Goal: Navigation & Orientation: Find specific page/section

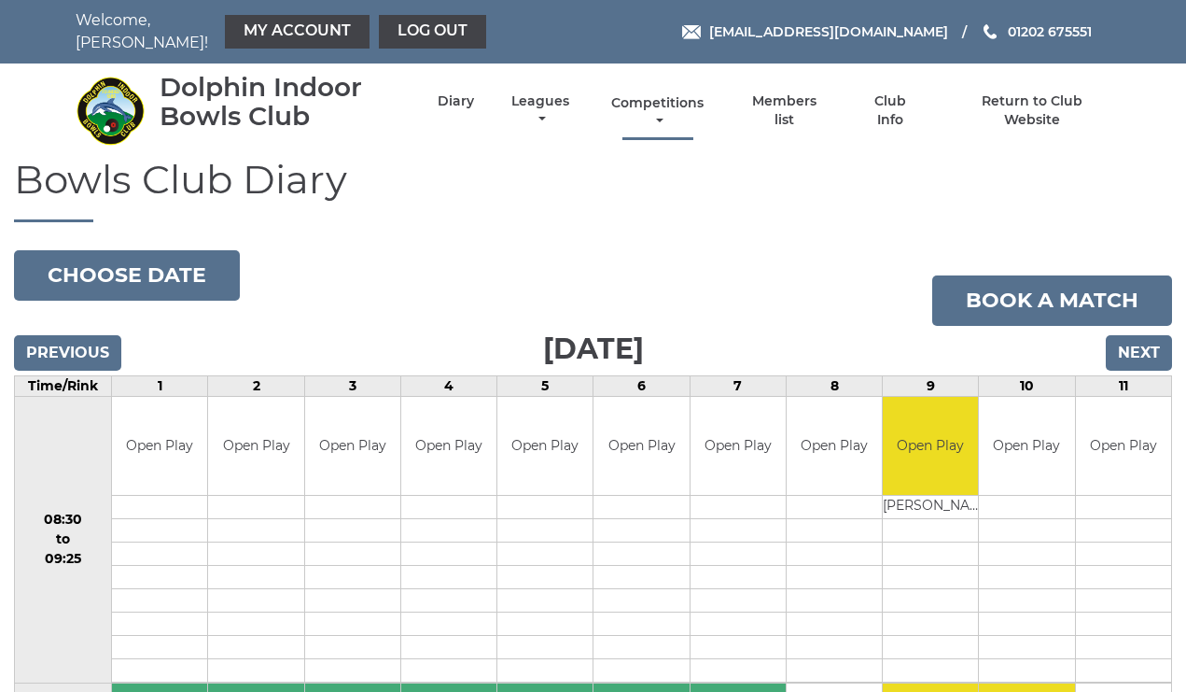
click at [704, 102] on link "Competitions" at bounding box center [659, 112] width 102 height 36
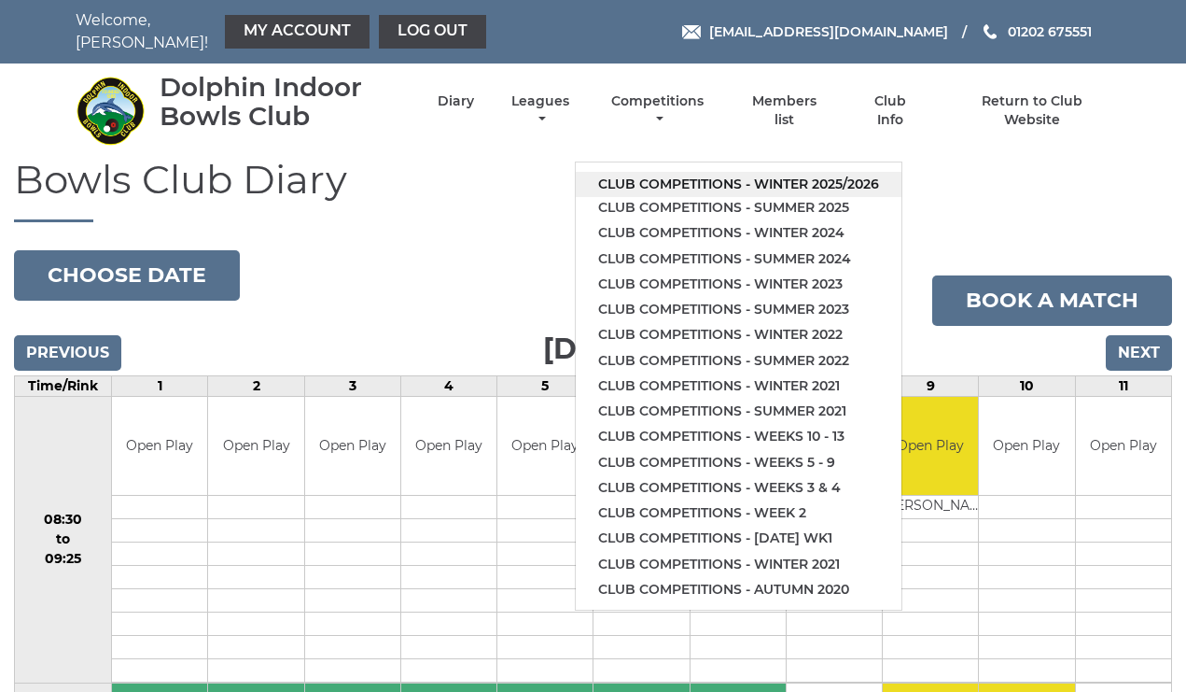
click at [710, 172] on link "Club competitions - Winter 2025/2026" at bounding box center [739, 184] width 326 height 25
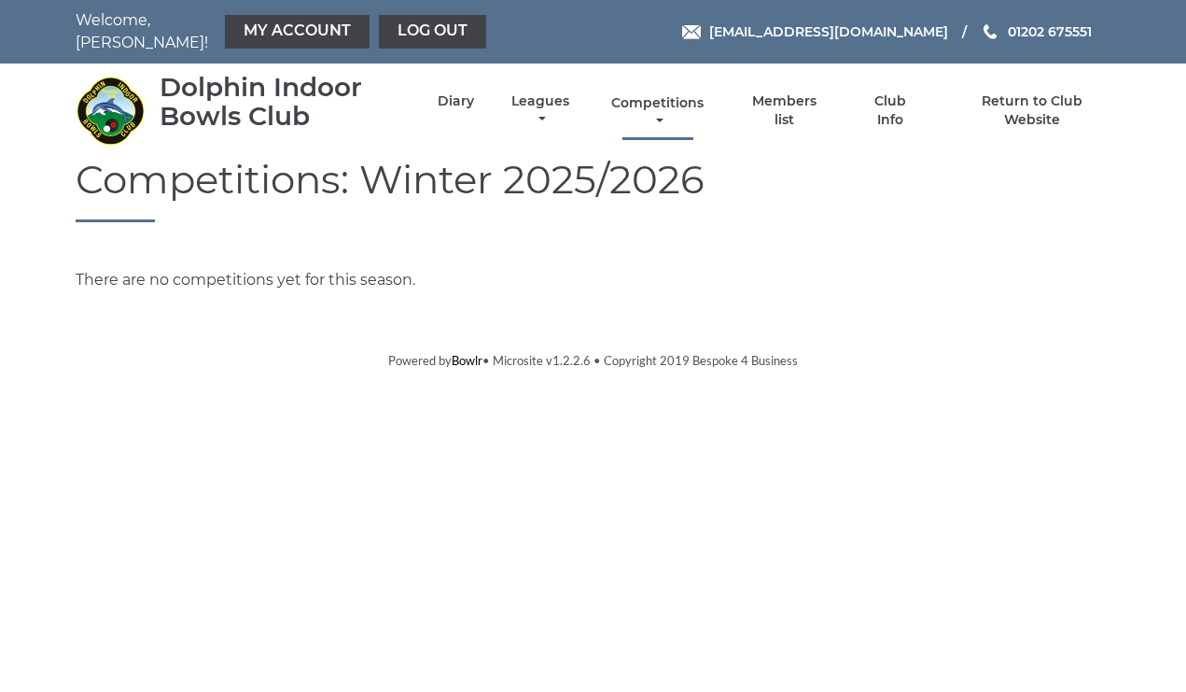
click at [691, 100] on link "Competitions" at bounding box center [659, 112] width 102 height 36
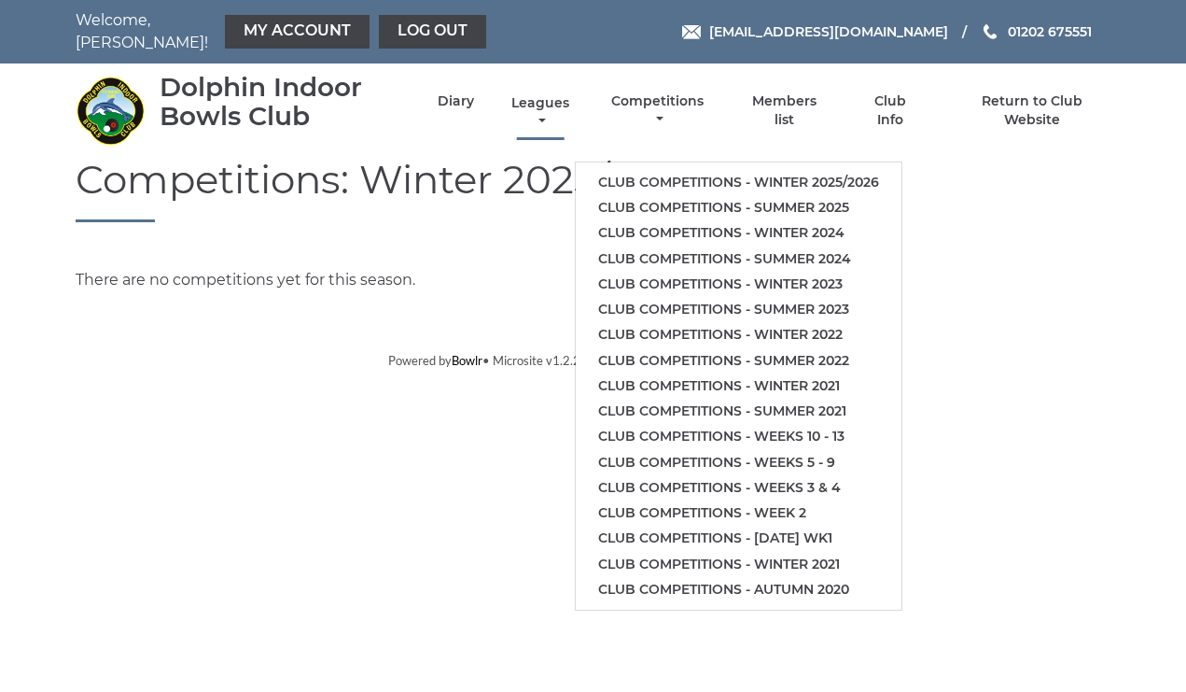
click at [563, 95] on link "Leagues" at bounding box center [540, 112] width 67 height 36
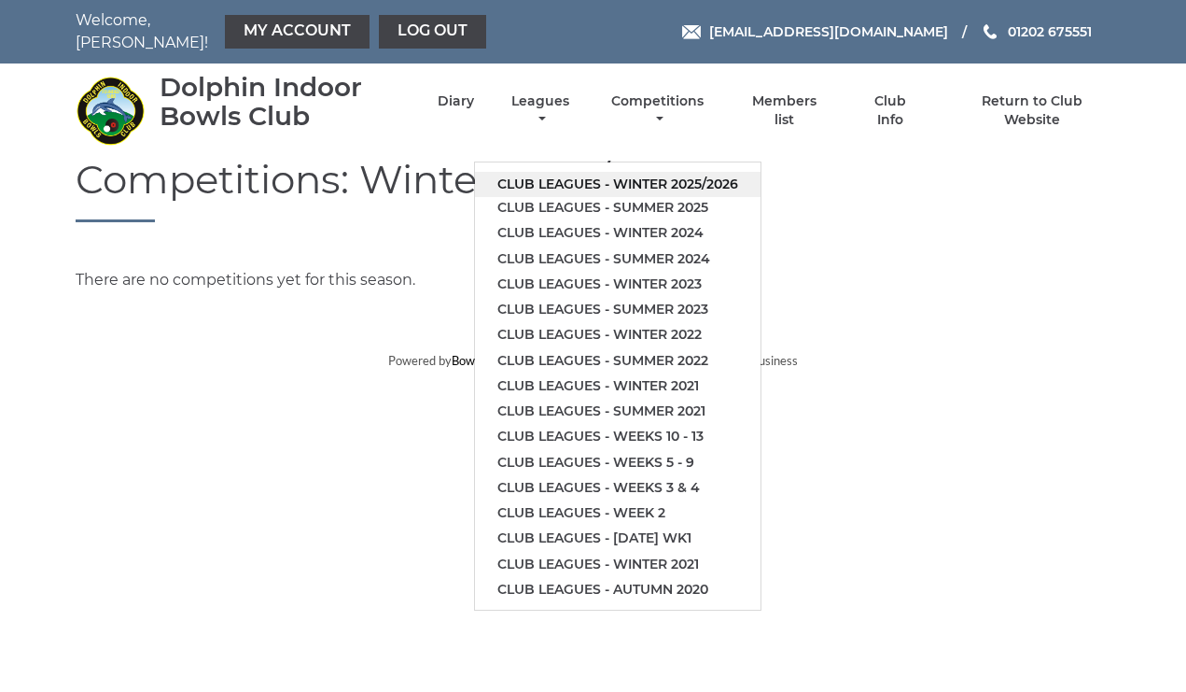
click at [607, 172] on link "Club leagues - Winter 2025/2026" at bounding box center [618, 184] width 286 height 25
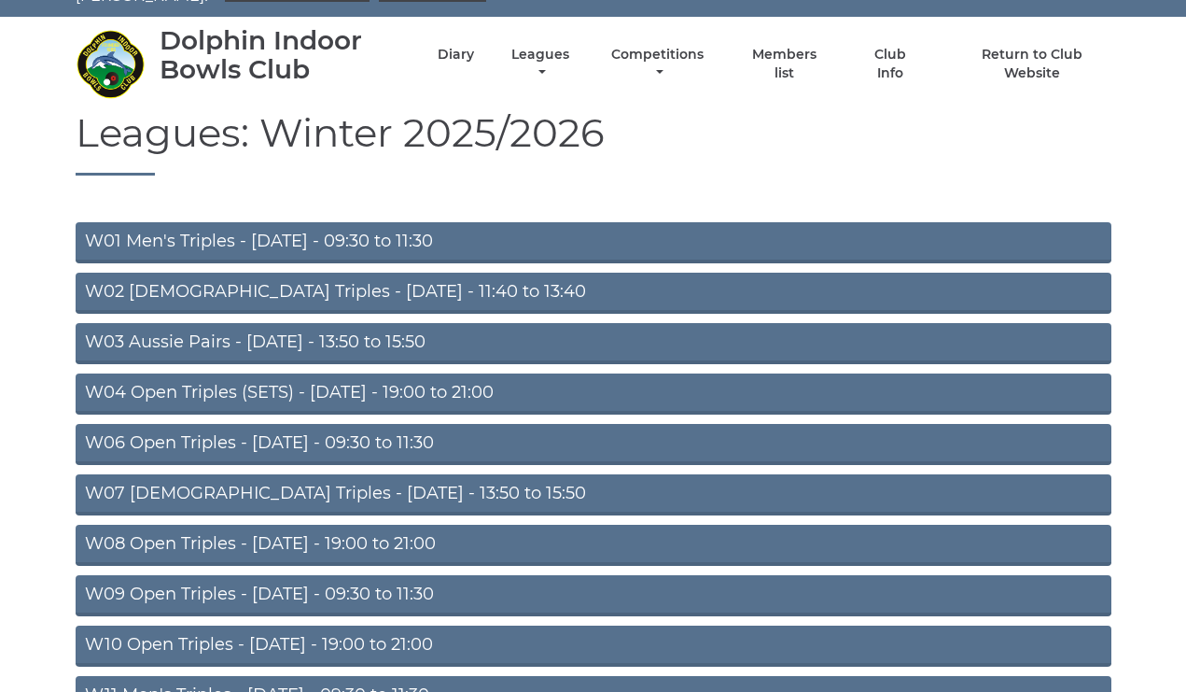
scroll to position [49, 0]
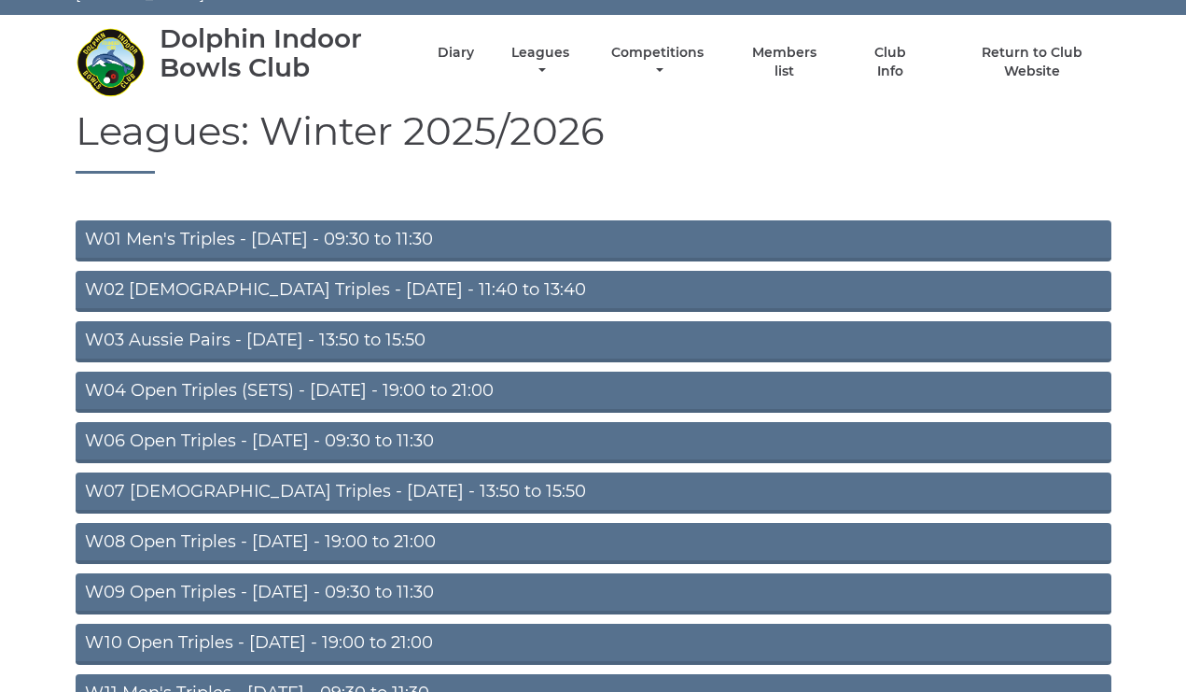
click at [346, 625] on link "W10 Open Triples - [DATE] - 19:00 to 21:00" at bounding box center [594, 643] width 1036 height 41
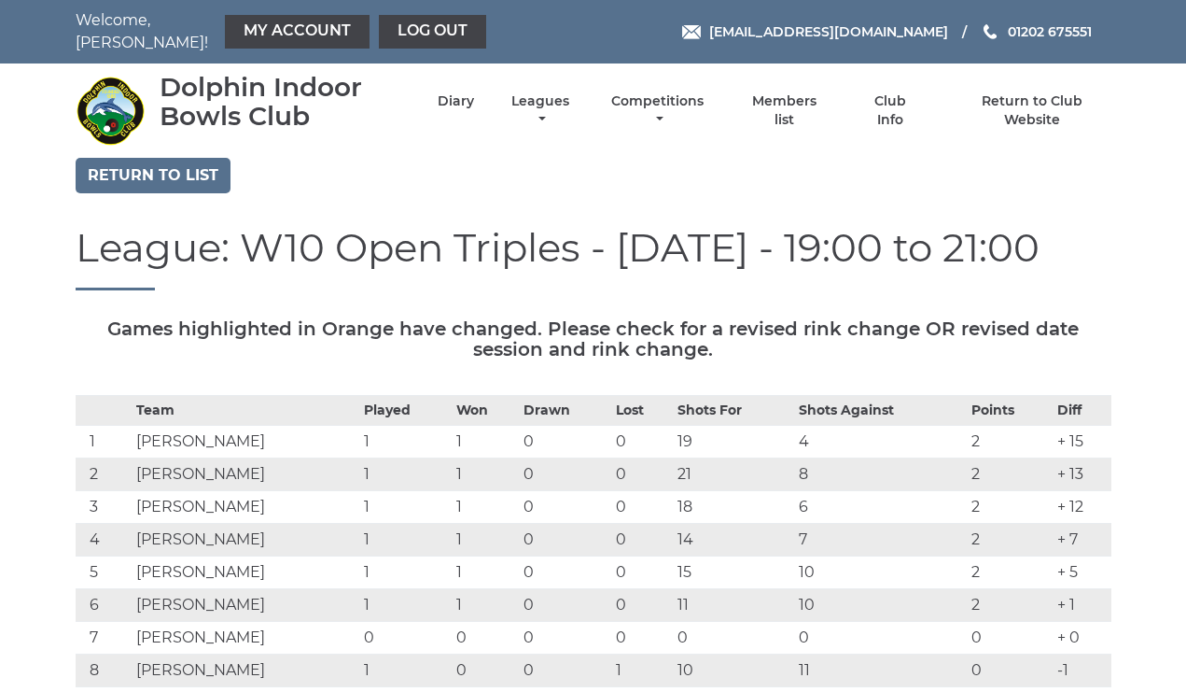
scroll to position [10, 0]
